Goal: Transaction & Acquisition: Purchase product/service

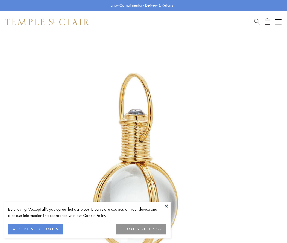
scroll to position [143, 0]
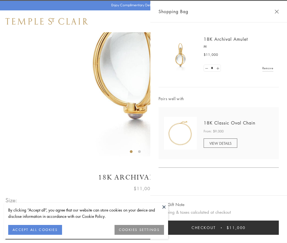
click at [218, 227] on button "Checkout $11,000" at bounding box center [218, 227] width 120 height 14
